Goal: Information Seeking & Learning: Check status

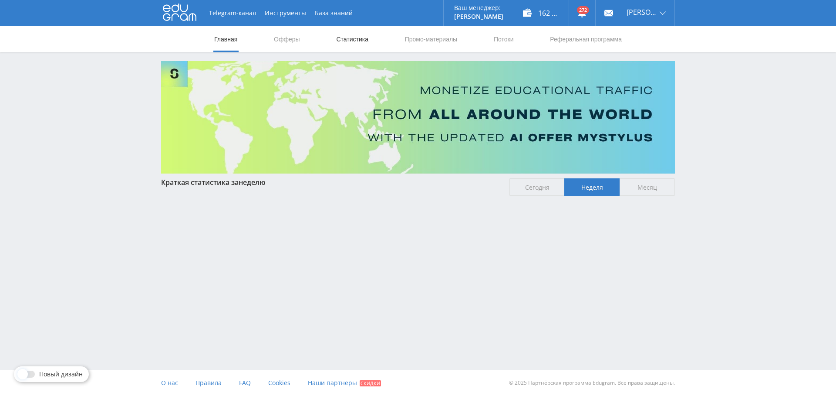
click at [345, 41] on link "Статистика" at bounding box center [352, 39] width 34 height 26
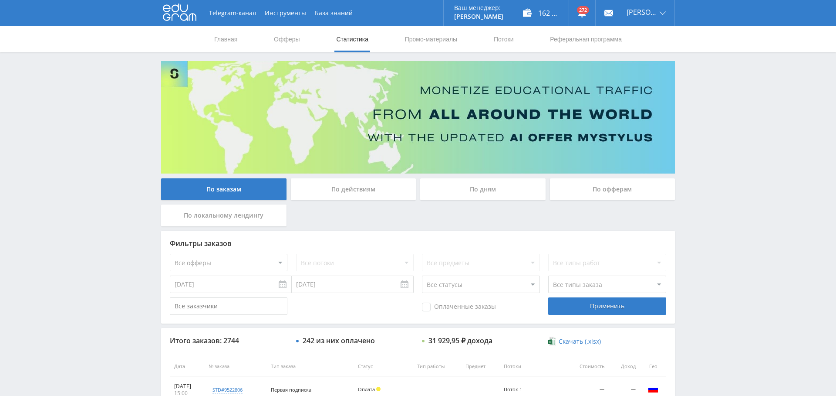
click at [479, 187] on div "По дням" at bounding box center [482, 189] width 125 height 22
click at [493, 192] on div "По дням" at bounding box center [482, 189] width 125 height 22
click at [0, 0] on input "По дням" at bounding box center [0, 0] width 0 height 0
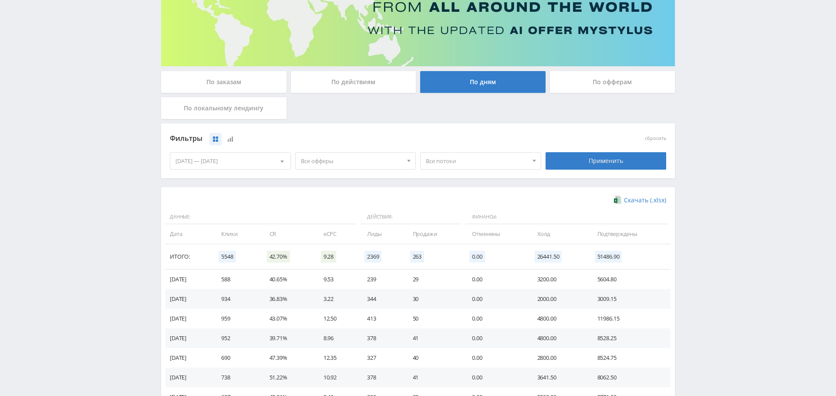
scroll to position [174, 0]
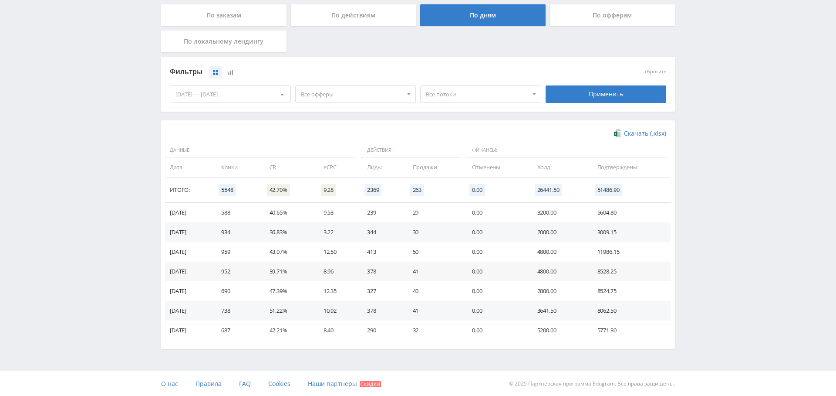
click at [383, 96] on span "Все офферы" at bounding box center [352, 94] width 102 height 17
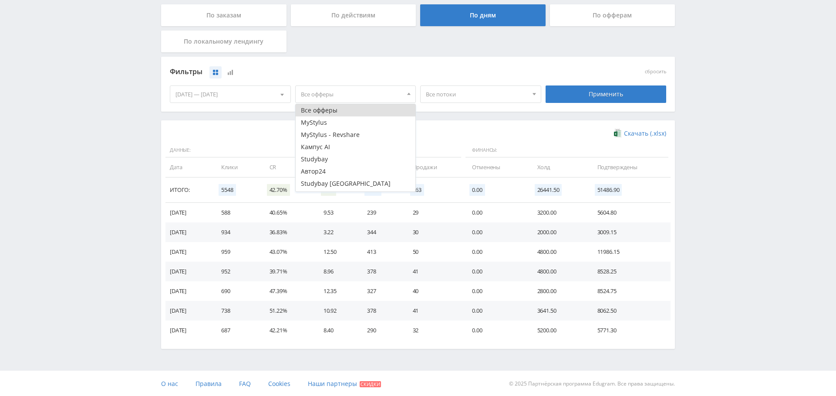
scroll to position [23, 0]
click at [349, 183] on button "Study AI (RevShare)" at bounding box center [356, 185] width 120 height 12
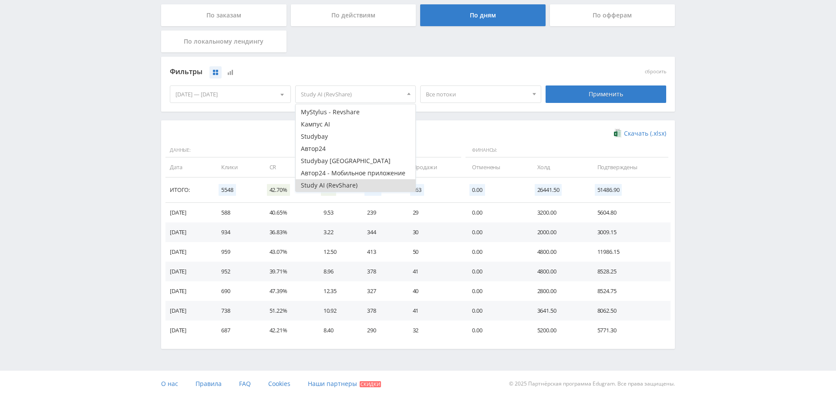
click at [597, 90] on div "Применить" at bounding box center [606, 93] width 121 height 17
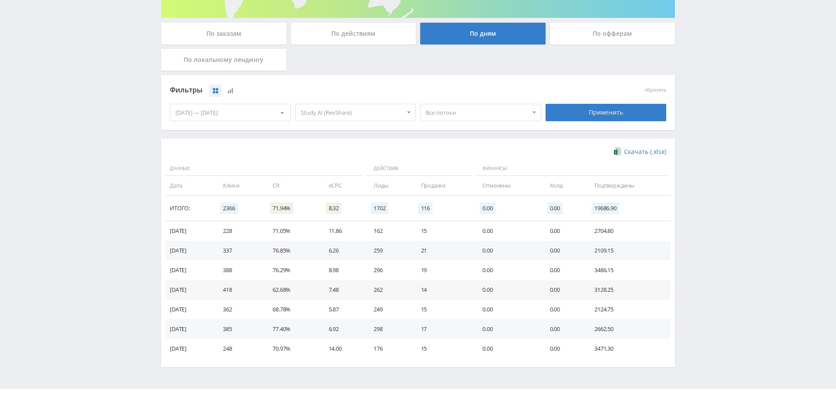
scroll to position [174, 0]
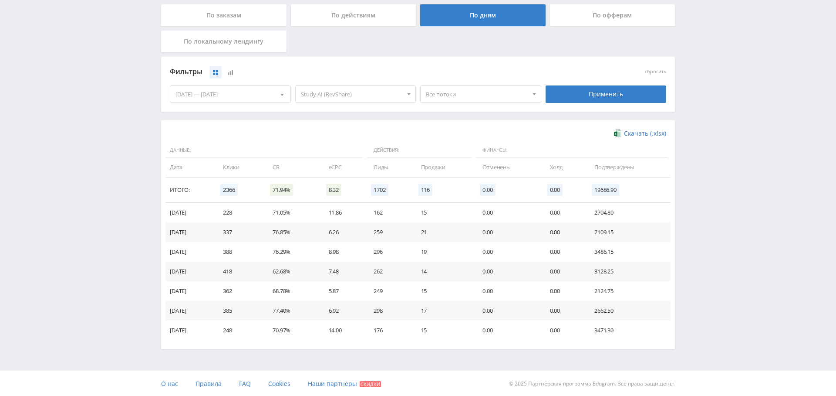
click at [230, 9] on div "По заказам" at bounding box center [223, 15] width 125 height 22
click at [0, 0] on input "По заказам" at bounding box center [0, 0] width 0 height 0
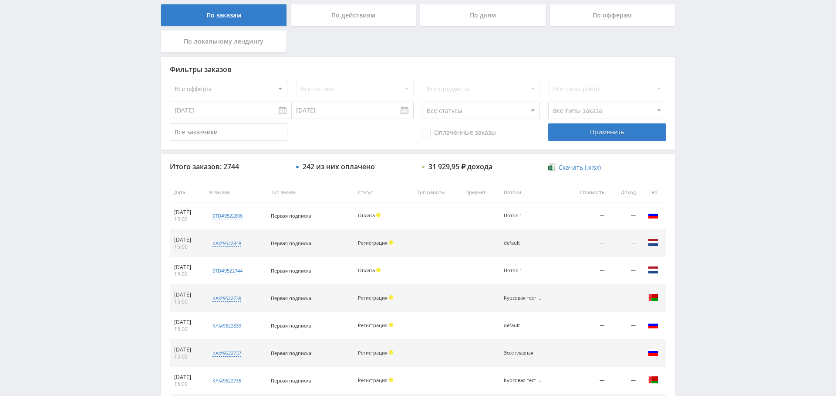
click at [256, 90] on select "Все офферы MyStylus MyStylus - Revshare Кампус AI Studybay Автор24 Studybay [GE…" at bounding box center [229, 88] width 118 height 17
select select "376"
click at [601, 135] on div "Применить" at bounding box center [607, 131] width 118 height 17
drag, startPoint x: 446, startPoint y: 130, endPoint x: 468, endPoint y: 133, distance: 22.9
click at [446, 130] on span "Оплаченные заказы" at bounding box center [459, 133] width 74 height 9
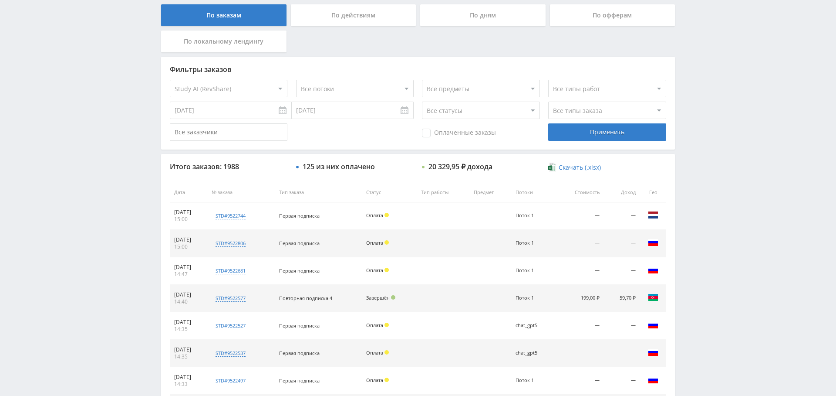
click at [0, 0] on input "Оплаченные заказы" at bounding box center [0, 0] width 0 height 0
click at [634, 129] on div "Применить" at bounding box center [607, 131] width 118 height 17
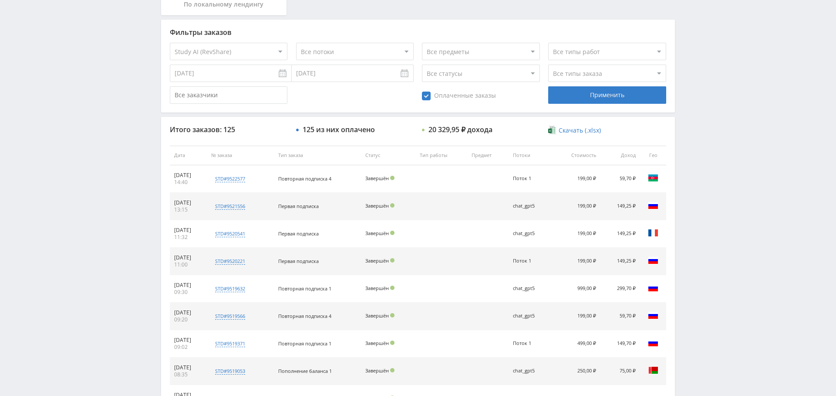
scroll to position [210, 0]
click at [576, 75] on select "Все типы заказа [PERSON_NAME] Новый заказ" at bounding box center [607, 73] width 118 height 17
select select "2"
click at [548, 65] on select "Все типы заказа [PERSON_NAME] Новый заказ" at bounding box center [607, 73] width 118 height 17
click at [608, 97] on div "Применить" at bounding box center [607, 95] width 118 height 17
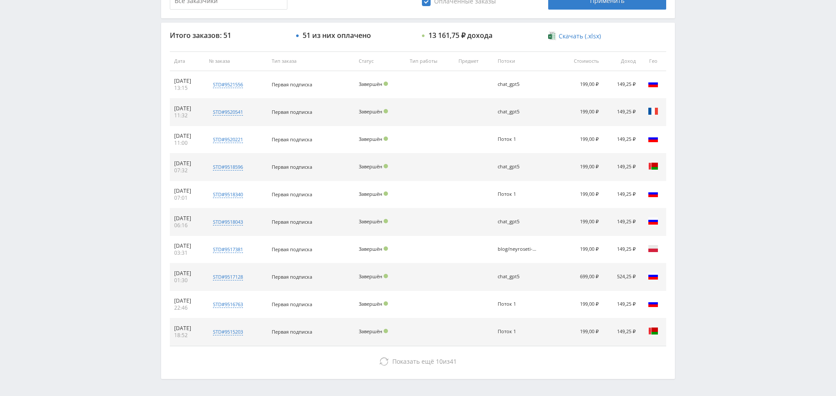
scroll to position [306, 0]
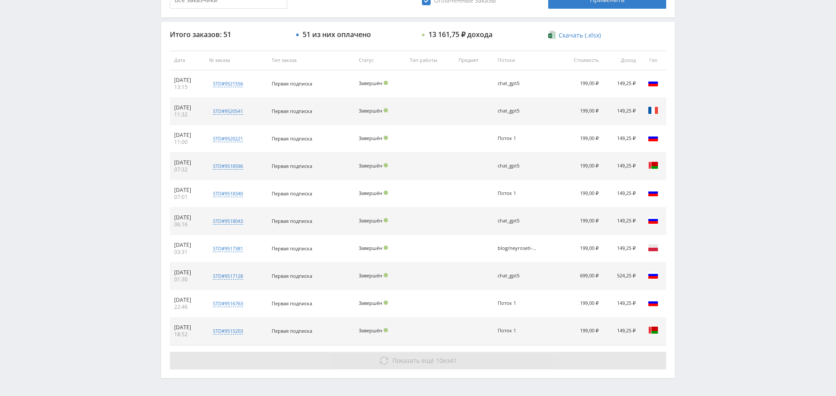
click at [431, 358] on span "Показать ещё" at bounding box center [414, 360] width 42 height 8
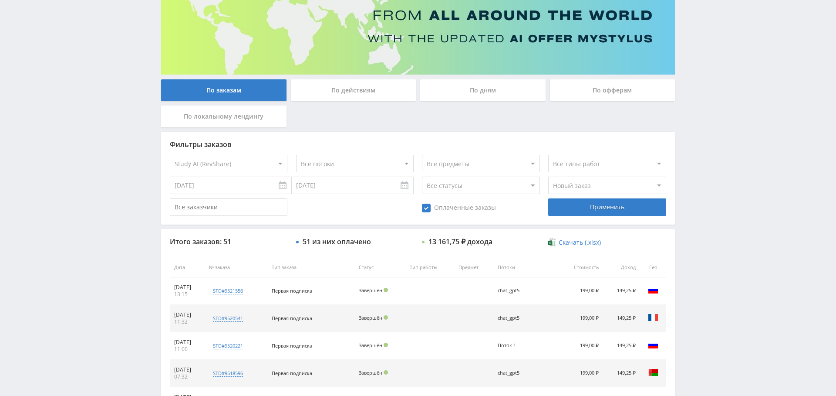
scroll to position [0, 0]
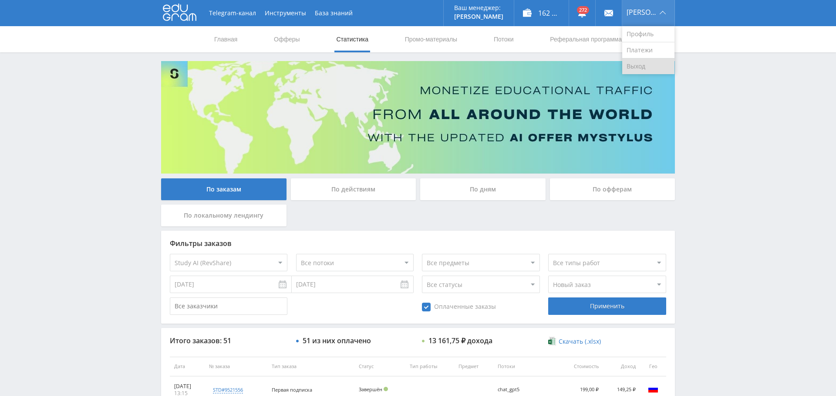
click at [651, 64] on link "Выход" at bounding box center [649, 66] width 52 height 16
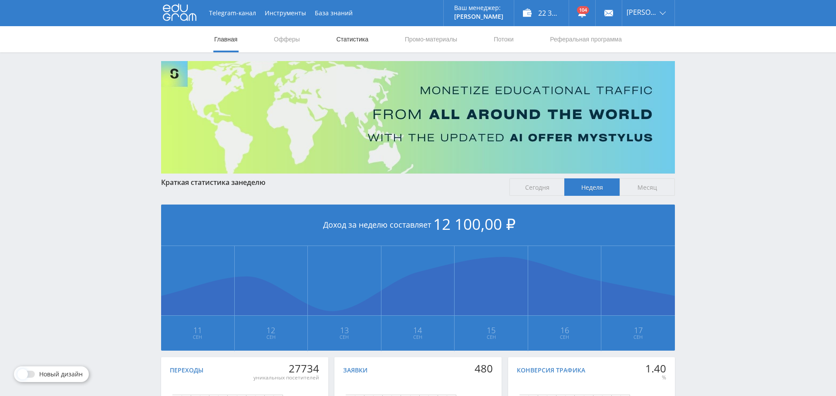
click at [354, 45] on link "Статистика" at bounding box center [352, 39] width 34 height 26
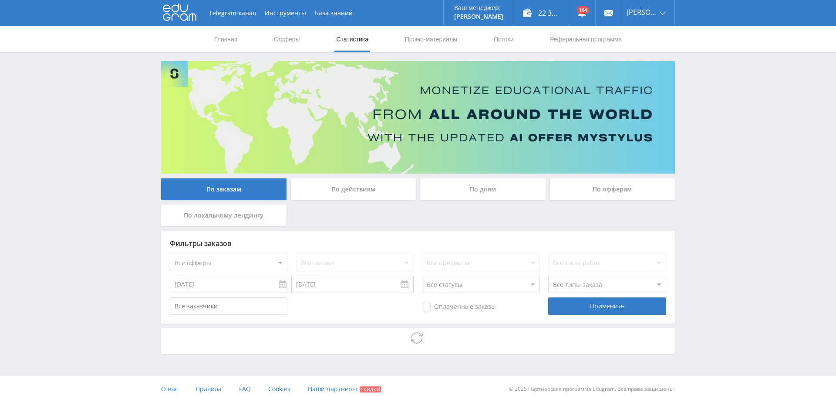
click at [501, 185] on div "По дням" at bounding box center [482, 189] width 125 height 22
click at [0, 0] on input "По дням" at bounding box center [0, 0] width 0 height 0
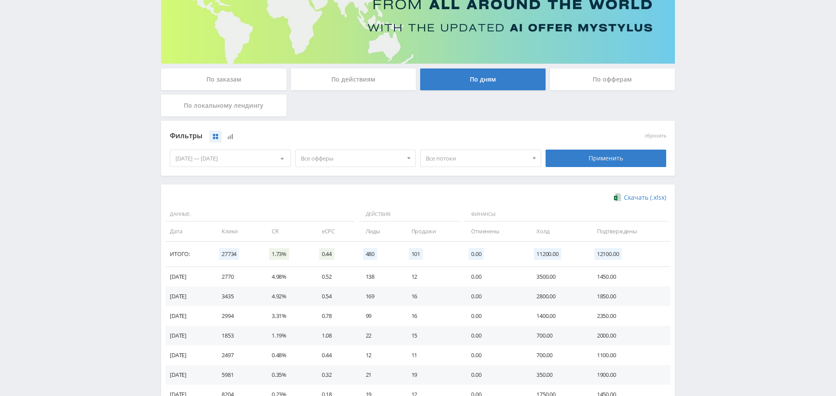
scroll to position [110, 0]
click at [338, 163] on span "Все офферы" at bounding box center [352, 157] width 102 height 17
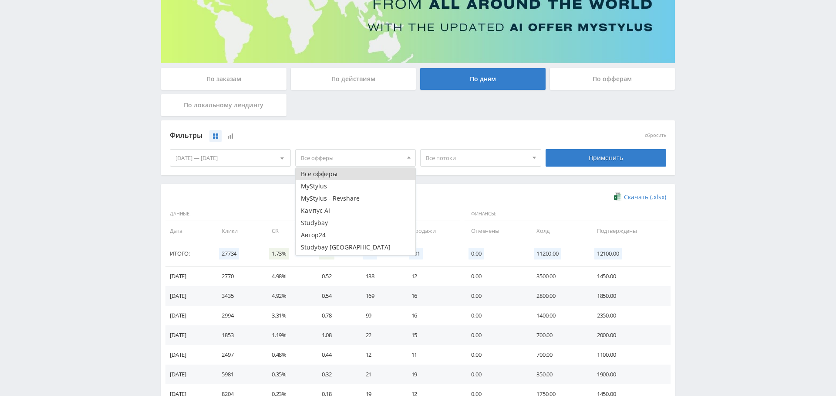
scroll to position [35, 0]
click at [338, 251] on button "Study AI (RevShare)" at bounding box center [356, 249] width 120 height 12
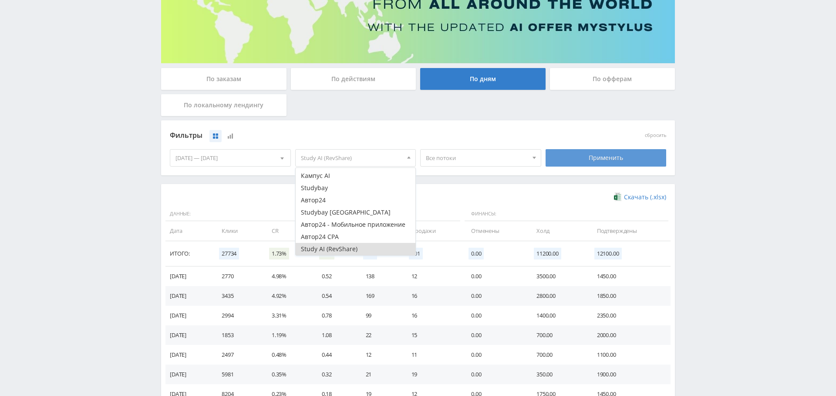
click at [599, 156] on div "Применить" at bounding box center [606, 157] width 121 height 17
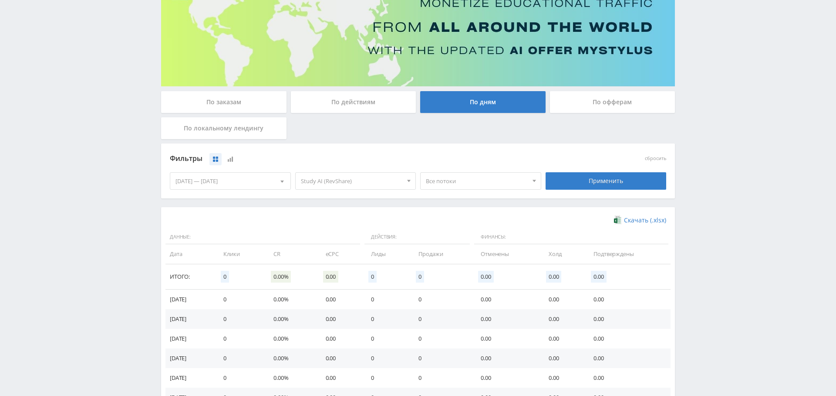
scroll to position [104, 0]
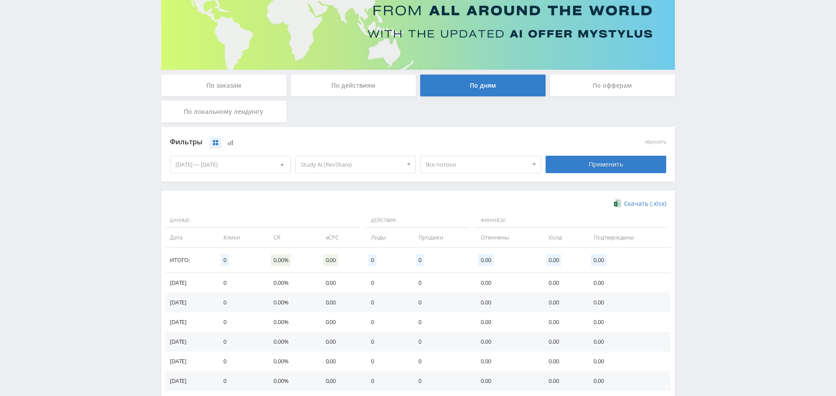
drag, startPoint x: 344, startPoint y: 160, endPoint x: 343, endPoint y: 172, distance: 11.8
click at [344, 160] on span "Study AI (RevShare)" at bounding box center [352, 164] width 102 height 17
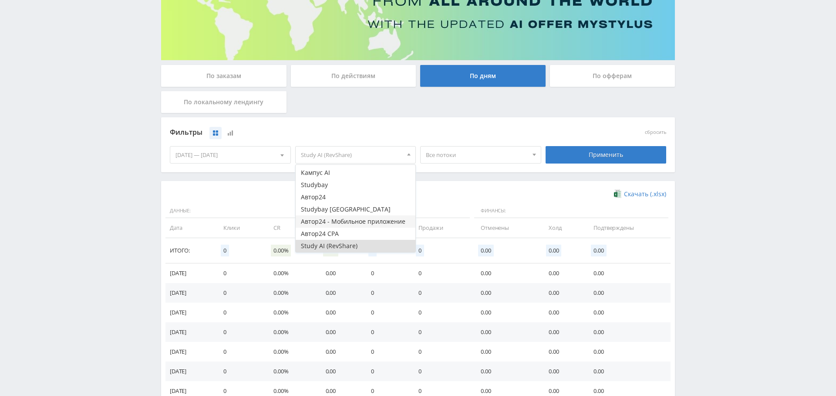
scroll to position [174, 0]
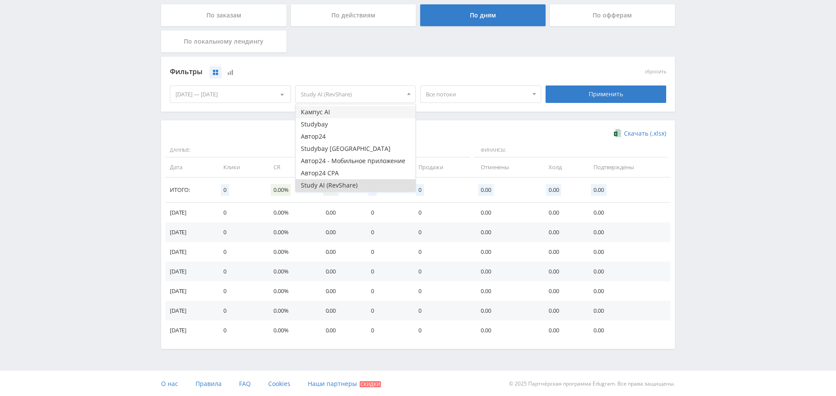
click at [339, 115] on button "Кампус AI" at bounding box center [356, 112] width 120 height 12
click at [344, 184] on button "Study AI (RevShare)" at bounding box center [356, 185] width 120 height 12
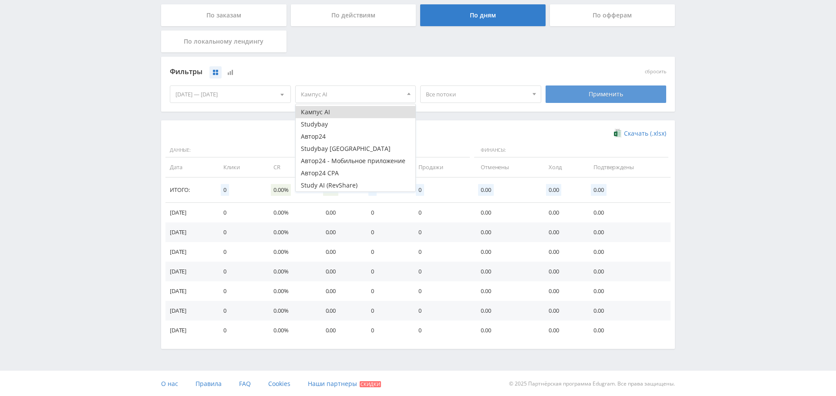
click at [592, 92] on div "Применить" at bounding box center [606, 93] width 121 height 17
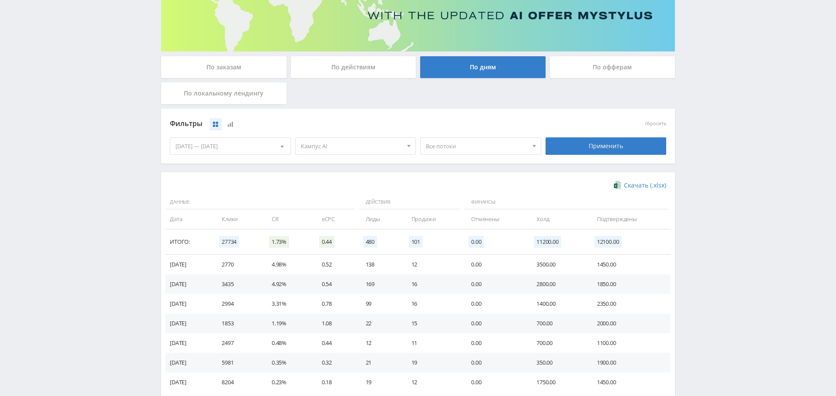
scroll to position [0, 0]
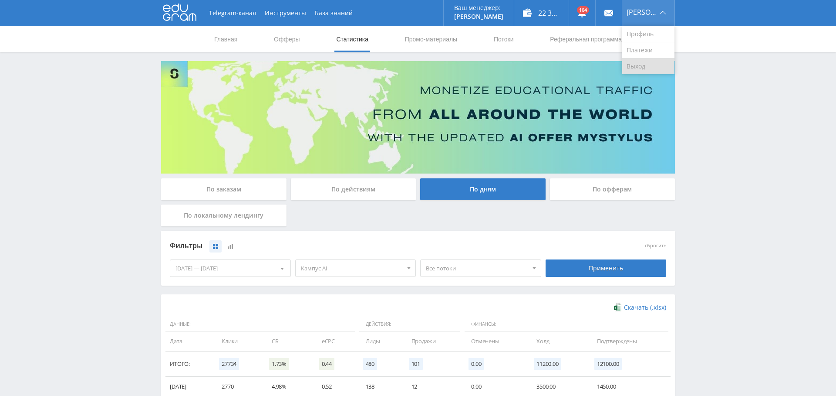
click at [652, 70] on link "Выход" at bounding box center [649, 66] width 52 height 16
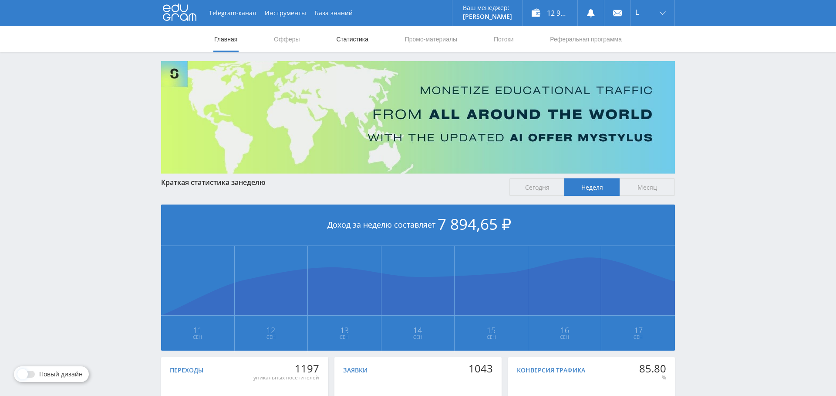
click at [358, 44] on link "Статистика" at bounding box center [352, 39] width 34 height 26
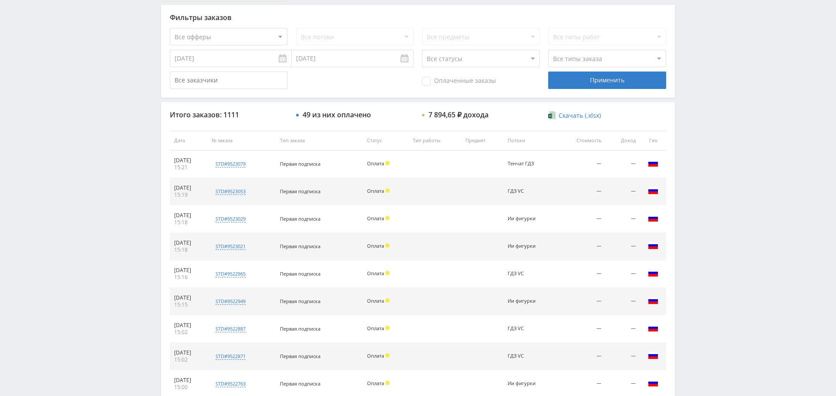
scroll to position [170, 0]
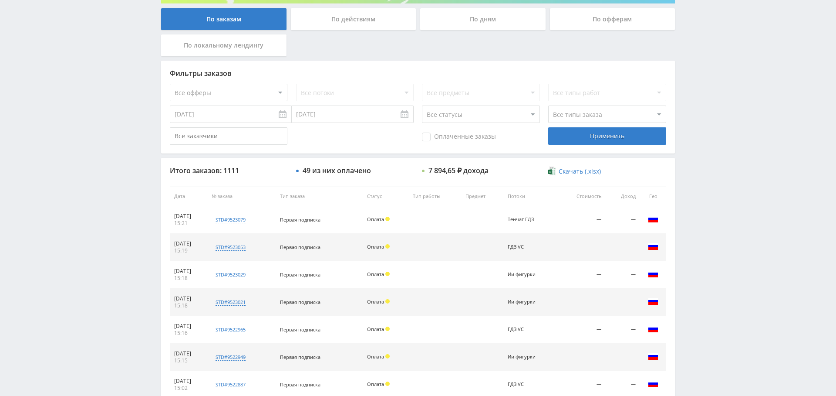
click at [216, 91] on select "Все офферы MyStylus MyStylus - Revshare Кампус AI Studybay Автор24 Studybay Bra…" at bounding box center [229, 92] width 118 height 17
select select "340"
click at [603, 133] on div "Применить" at bounding box center [607, 135] width 118 height 17
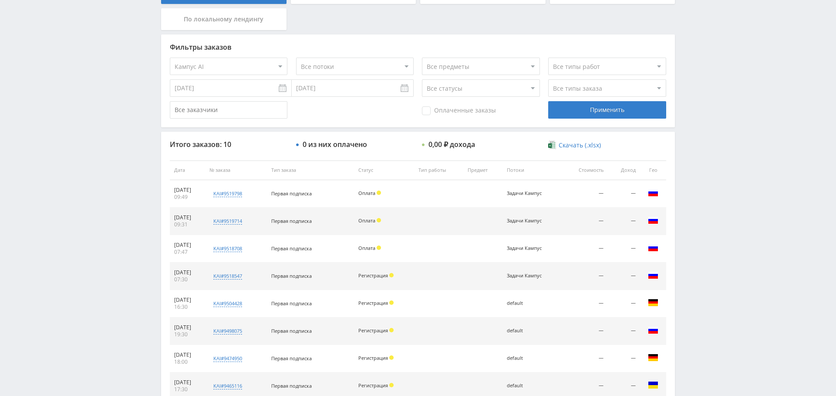
scroll to position [145, 0]
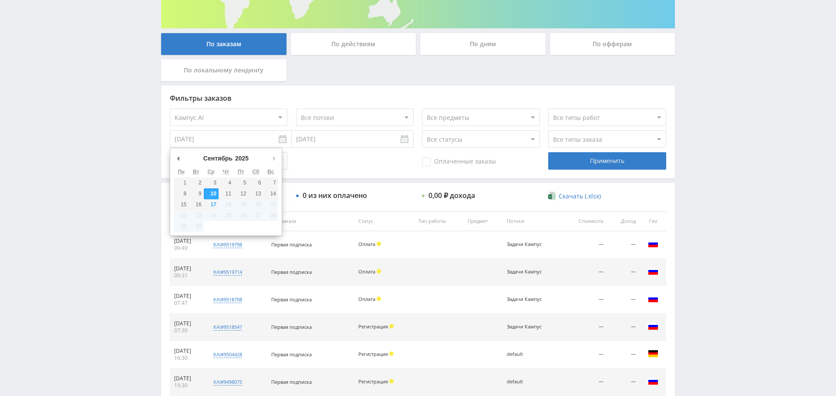
click at [231, 143] on input "[DATE]" at bounding box center [231, 138] width 122 height 17
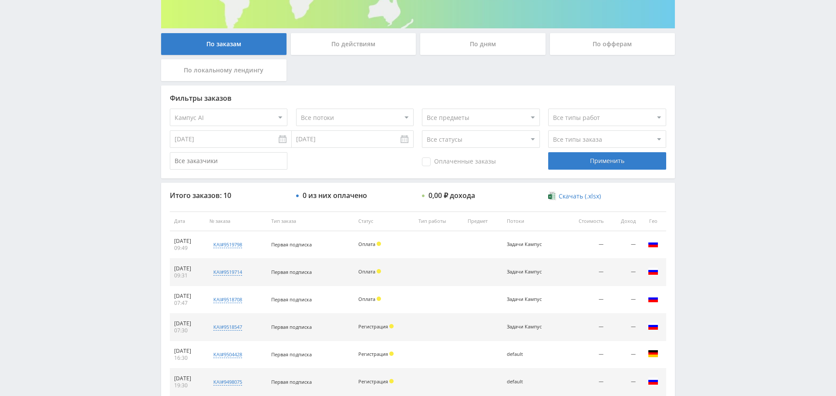
click at [198, 138] on input "02.09.2025" at bounding box center [231, 138] width 122 height 17
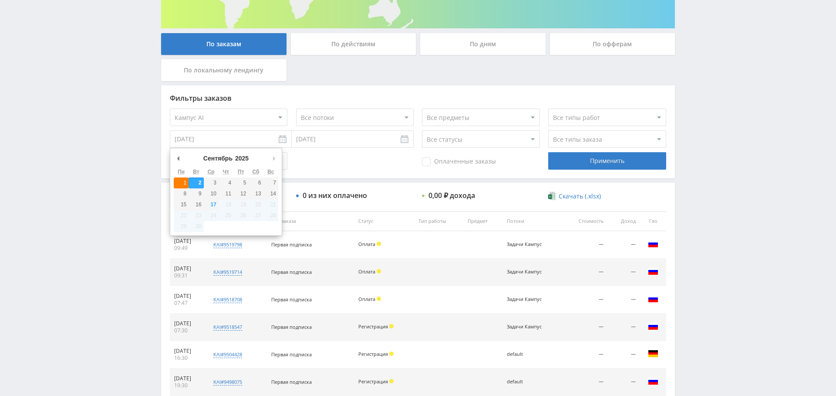
type input "01.09.2025"
drag, startPoint x: 186, startPoint y: 178, endPoint x: 195, endPoint y: 181, distance: 9.6
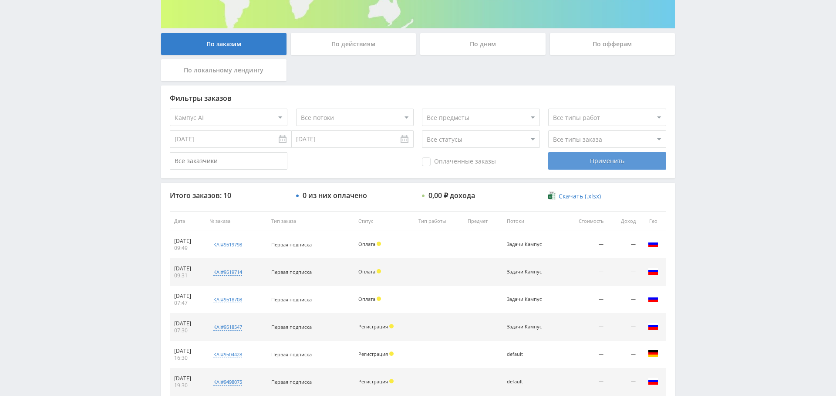
click at [585, 158] on div "Применить" at bounding box center [607, 160] width 118 height 17
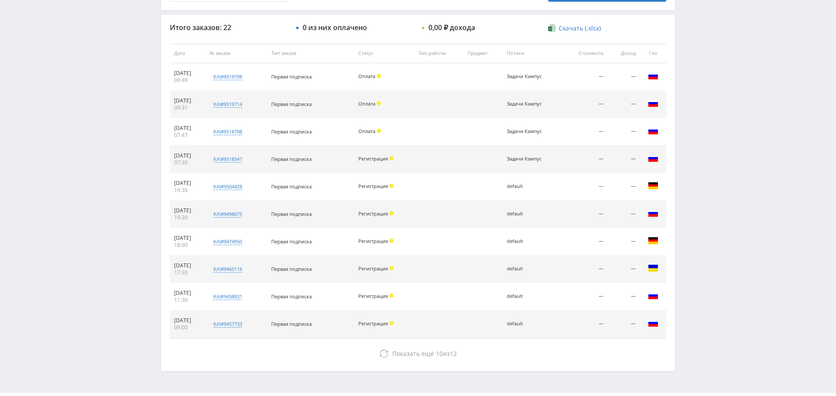
scroll to position [312, 0]
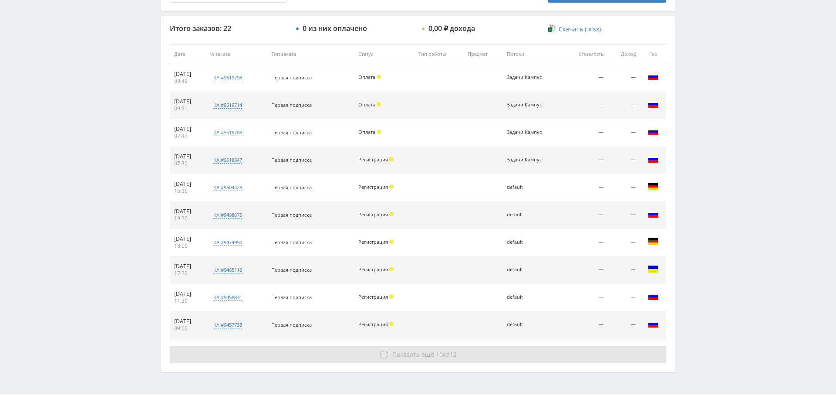
click at [415, 352] on span "Показать ещё" at bounding box center [414, 354] width 42 height 8
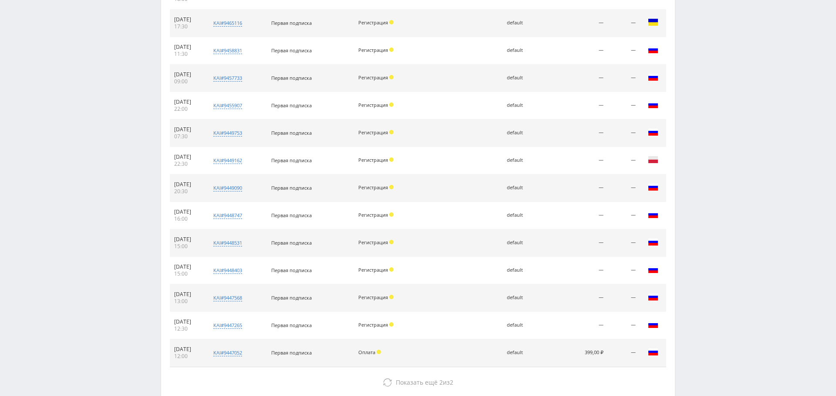
scroll to position [607, 0]
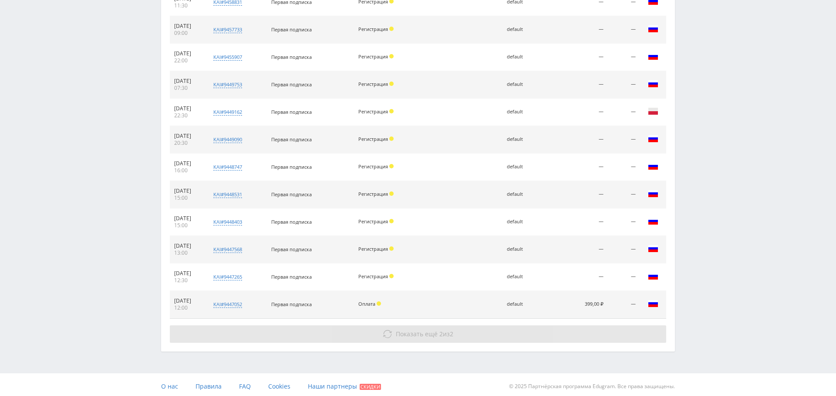
click at [396, 326] on button "Показать ещё 2 из 2" at bounding box center [418, 333] width 497 height 17
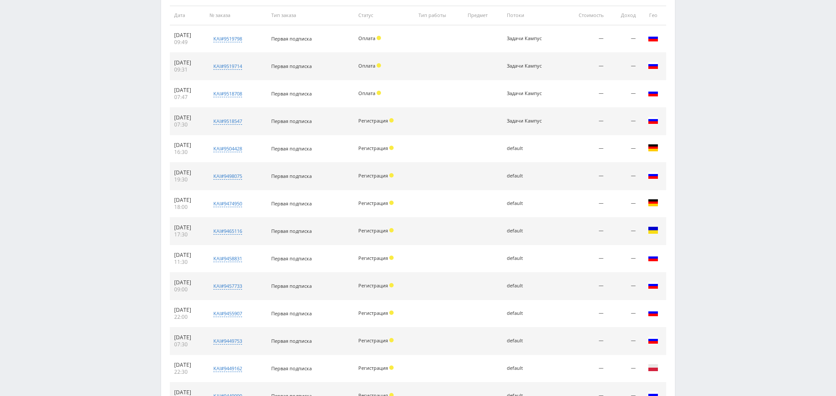
scroll to position [0, 0]
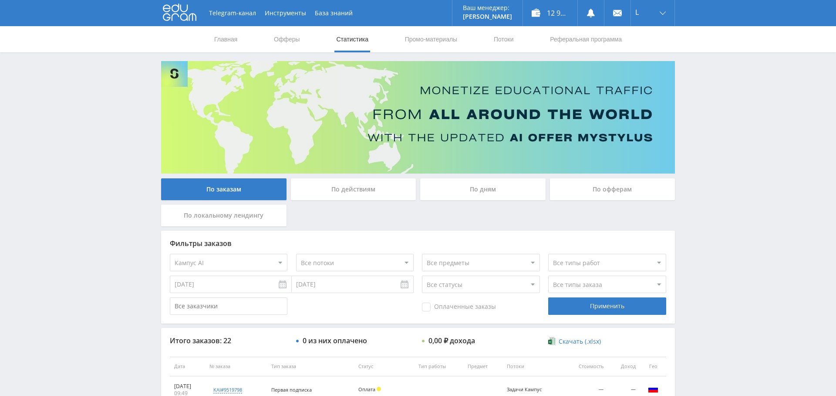
click at [483, 186] on div "По дням" at bounding box center [482, 189] width 125 height 22
click at [0, 0] on input "По дням" at bounding box center [0, 0] width 0 height 0
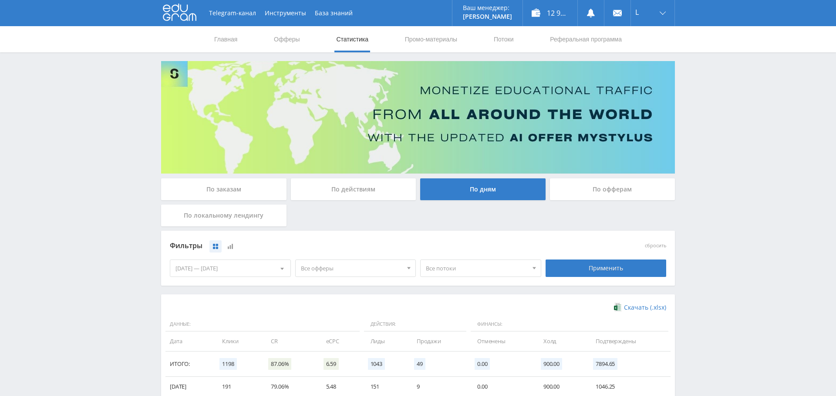
click at [363, 266] on span "Все офферы" at bounding box center [352, 268] width 102 height 17
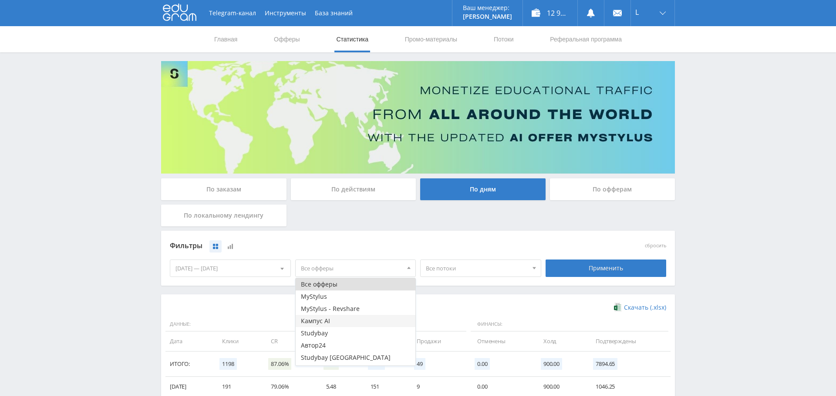
click at [342, 321] on button "Кампус AI" at bounding box center [356, 321] width 120 height 12
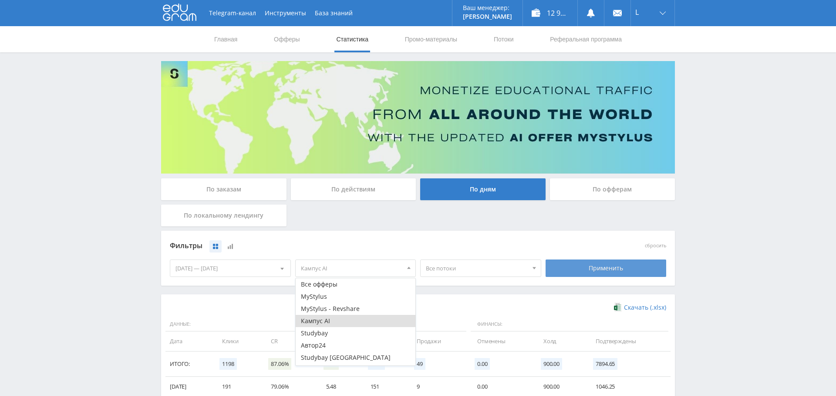
click at [612, 267] on div "Применить" at bounding box center [606, 267] width 121 height 17
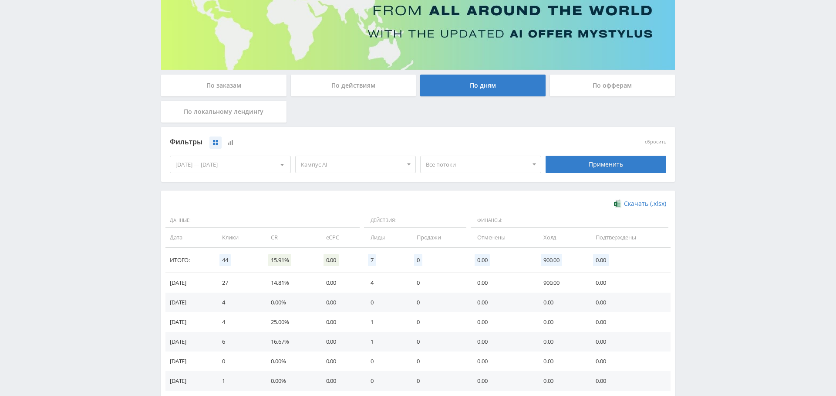
scroll to position [174, 0]
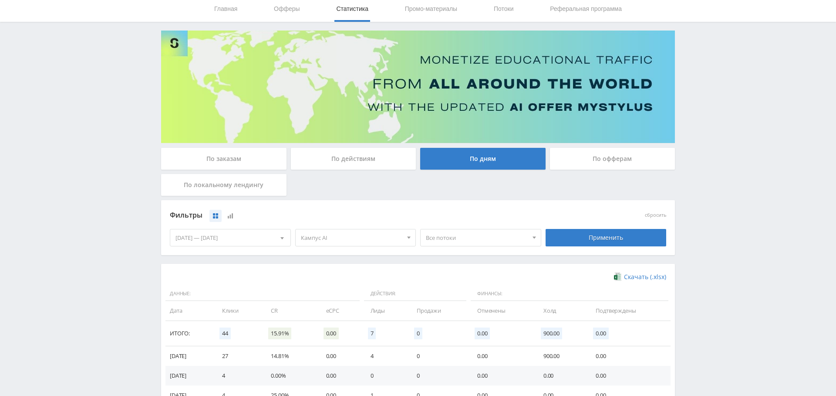
click at [218, 153] on div "По заказам" at bounding box center [223, 159] width 125 height 22
click at [0, 0] on input "По заказам" at bounding box center [0, 0] width 0 height 0
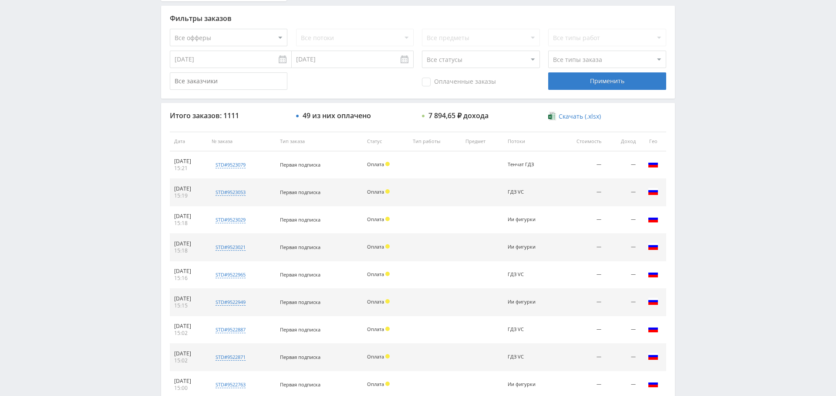
scroll to position [223, 0]
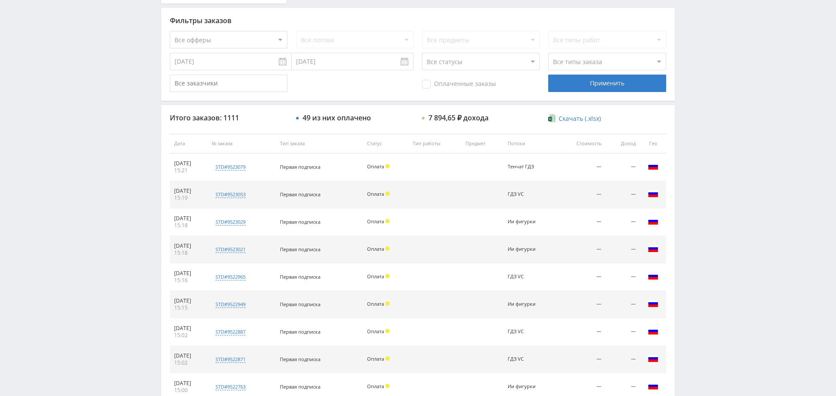
click at [246, 44] on select "Все офферы MyStylus MyStylus - Revshare Кампус AI Studybay Автор24 Studybay Bra…" at bounding box center [229, 39] width 118 height 17
select select "340"
click at [590, 83] on div "Применить" at bounding box center [607, 82] width 118 height 17
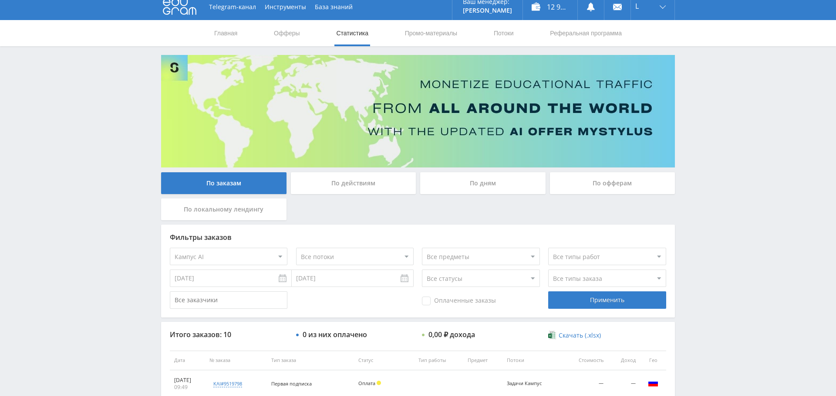
scroll to position [0, 0]
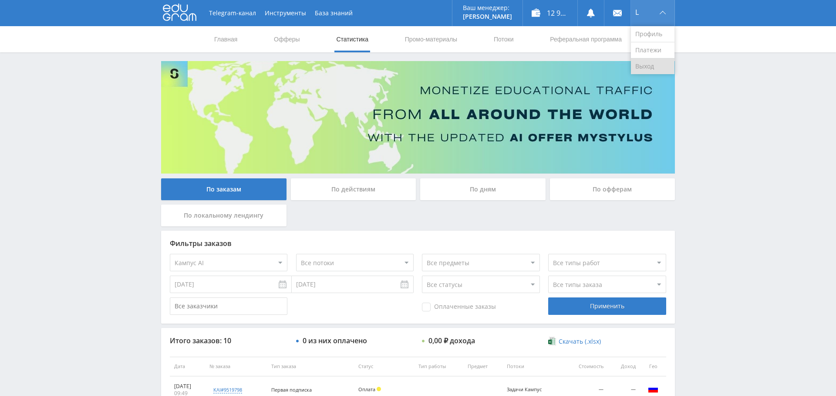
click at [643, 60] on link "Выход" at bounding box center [653, 66] width 44 height 16
